Goal: Find contact information: Find contact information

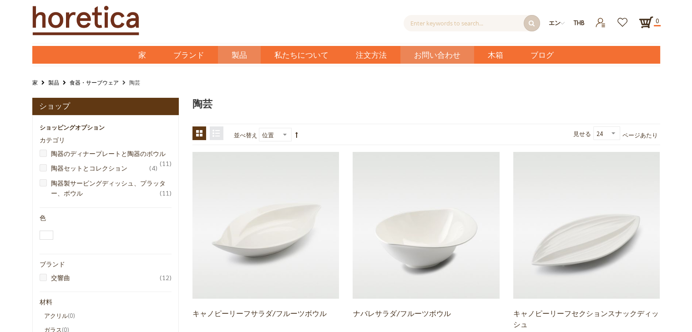
click at [430, 58] on font "お問い合わせ" at bounding box center [437, 55] width 46 height 12
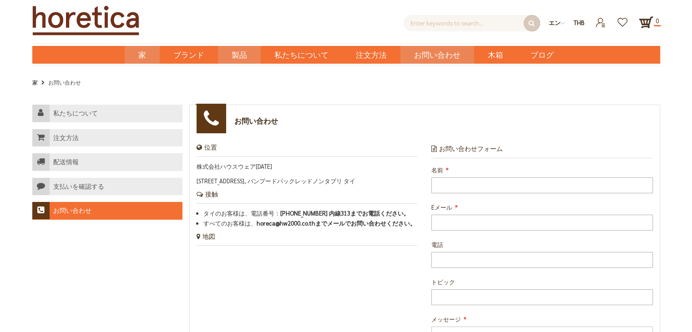
click at [139, 52] on font "家" at bounding box center [142, 55] width 8 height 12
click at [143, 60] on font "家" at bounding box center [142, 55] width 8 height 12
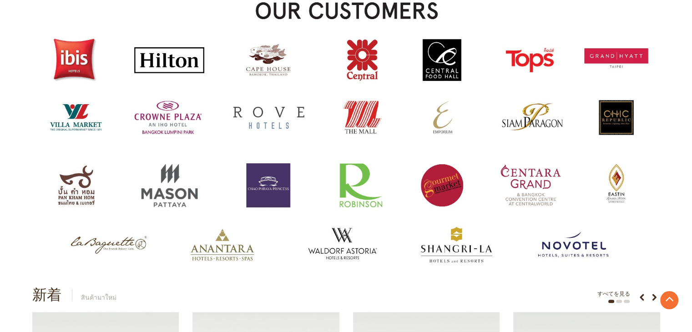
scroll to position [819, 0]
